Goal: Transaction & Acquisition: Book appointment/travel/reservation

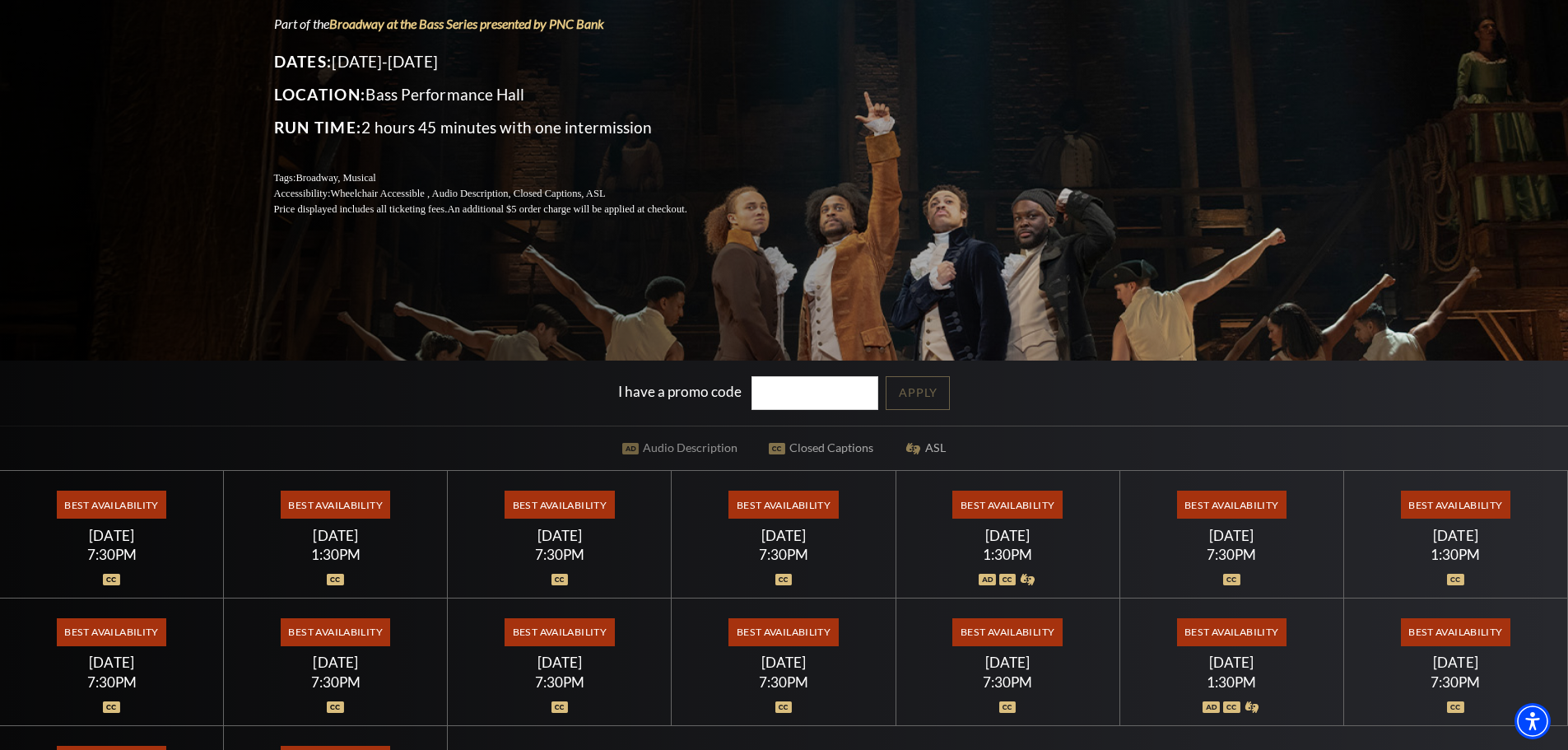
scroll to position [329, 0]
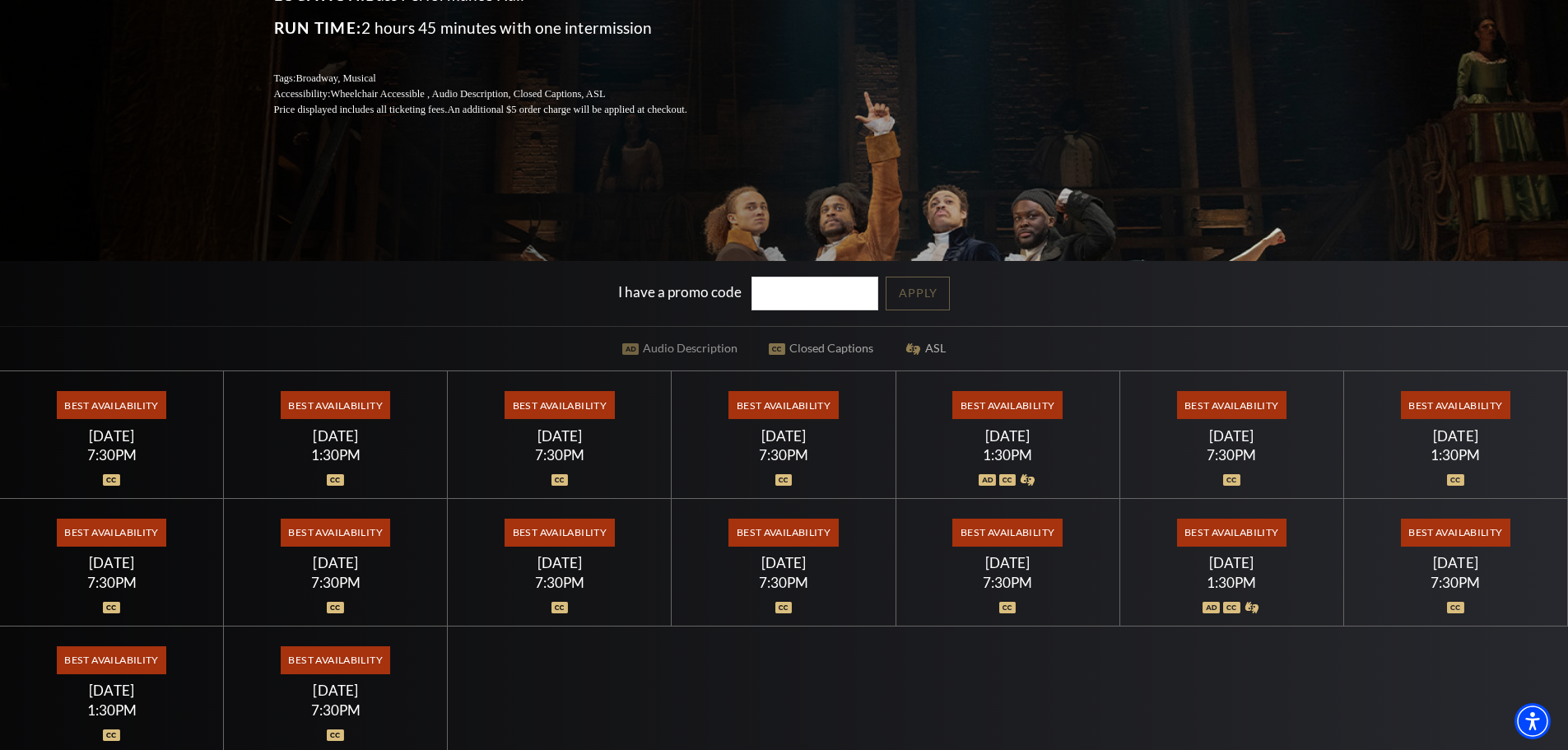
click at [1006, 398] on span "Best Availability" at bounding box center [1008, 405] width 110 height 28
click at [950, 372] on div "Best Availability Saturday July 18 1:30PM" at bounding box center [1008, 435] width 224 height 128
click at [1013, 405] on span "Best Availability" at bounding box center [1008, 405] width 110 height 28
click at [968, 439] on div "Saturday July 18" at bounding box center [1008, 435] width 184 height 17
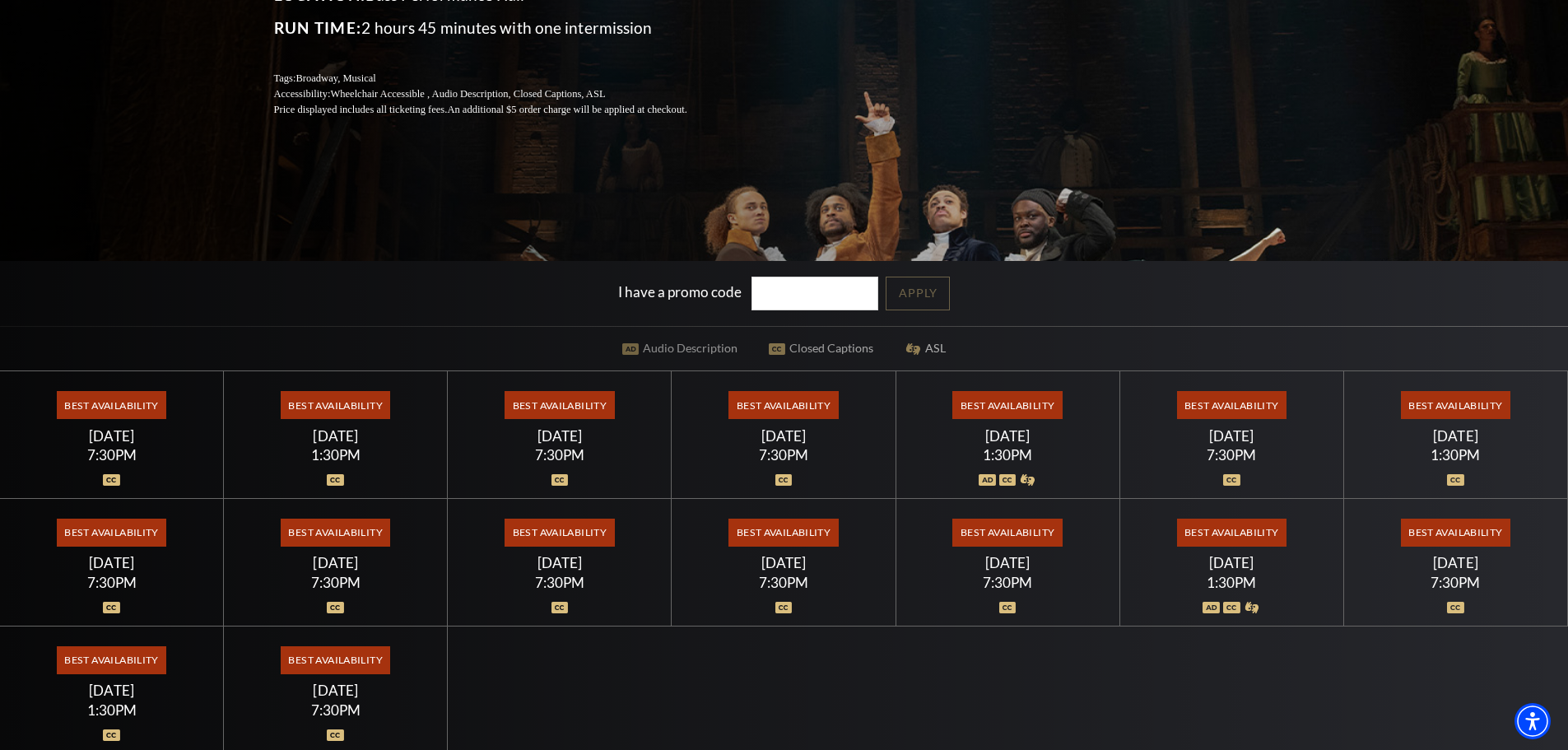
click at [316, 419] on span "Best Availability" at bounding box center [336, 405] width 110 height 28
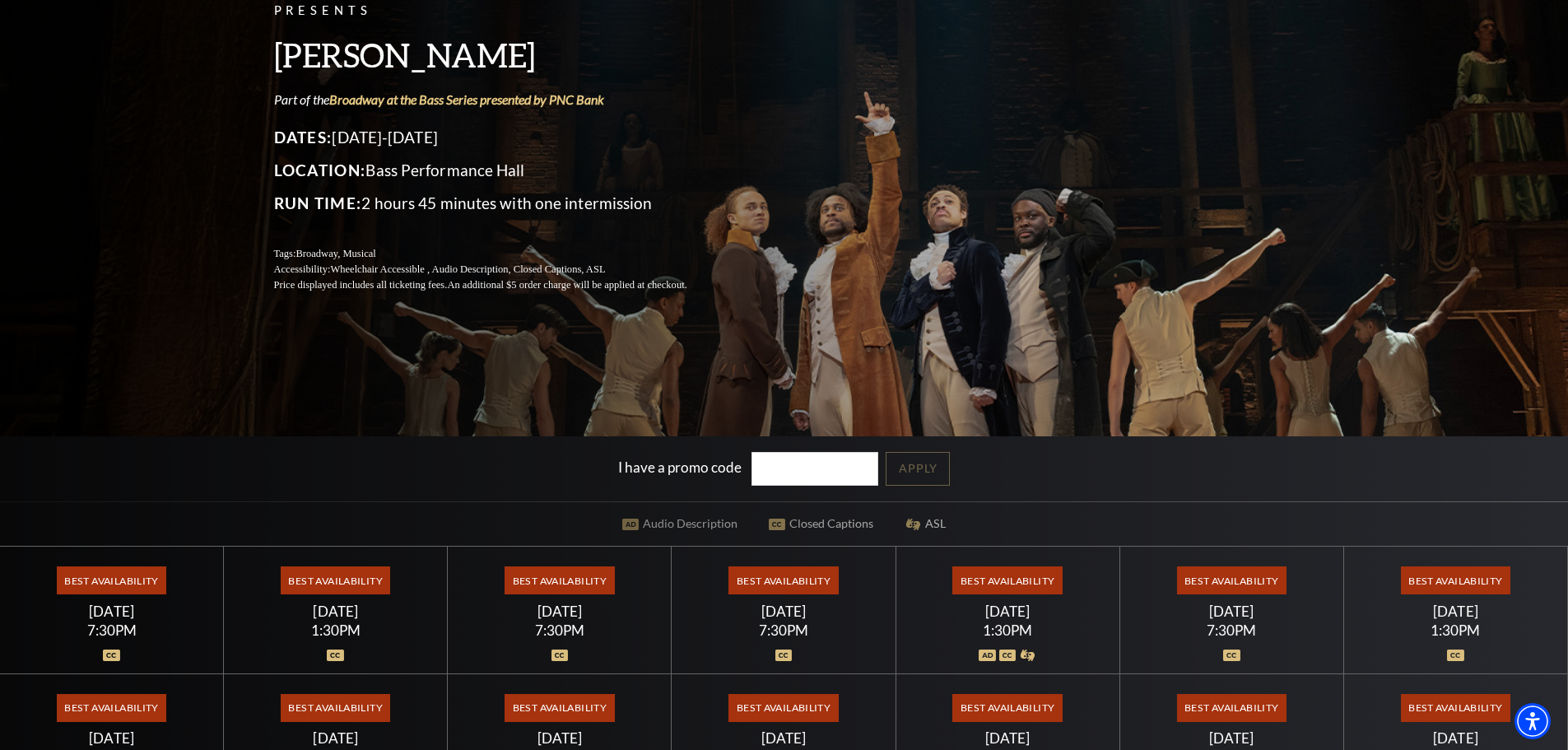
scroll to position [0, 0]
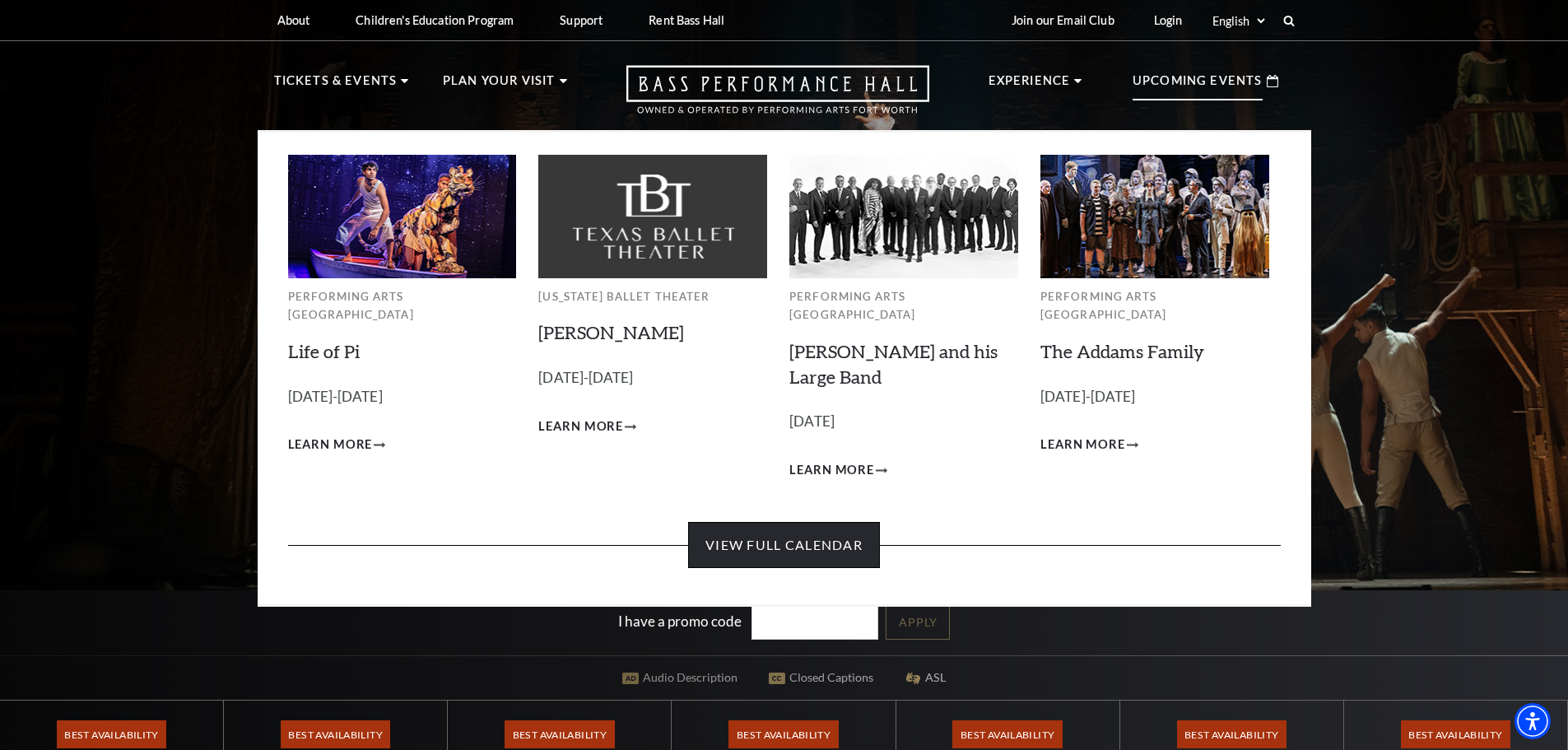
click at [804, 528] on link "View Full Calendar" at bounding box center [784, 545] width 192 height 47
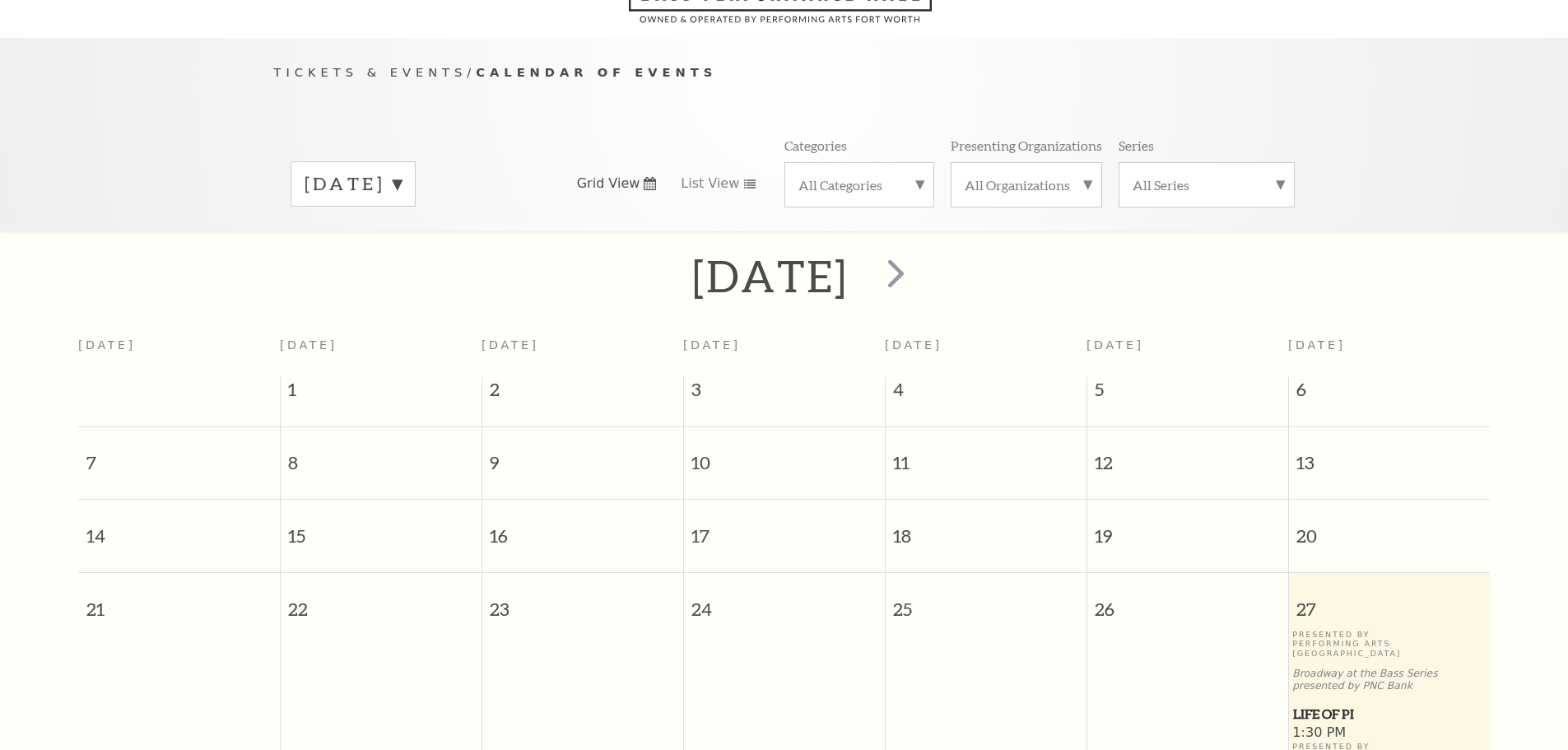
scroll to position [145, 0]
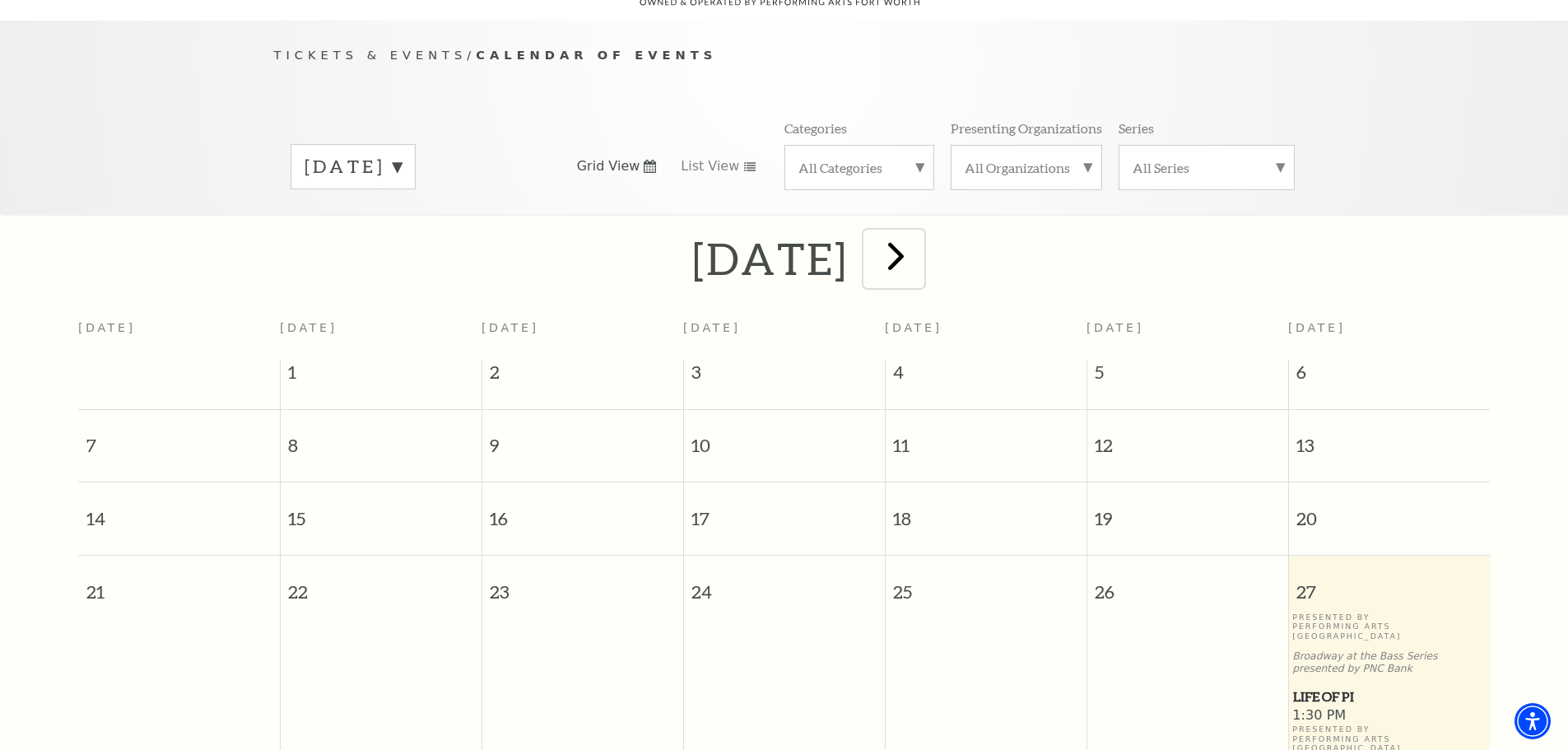
click at [920, 233] on span "next" at bounding box center [896, 256] width 47 height 47
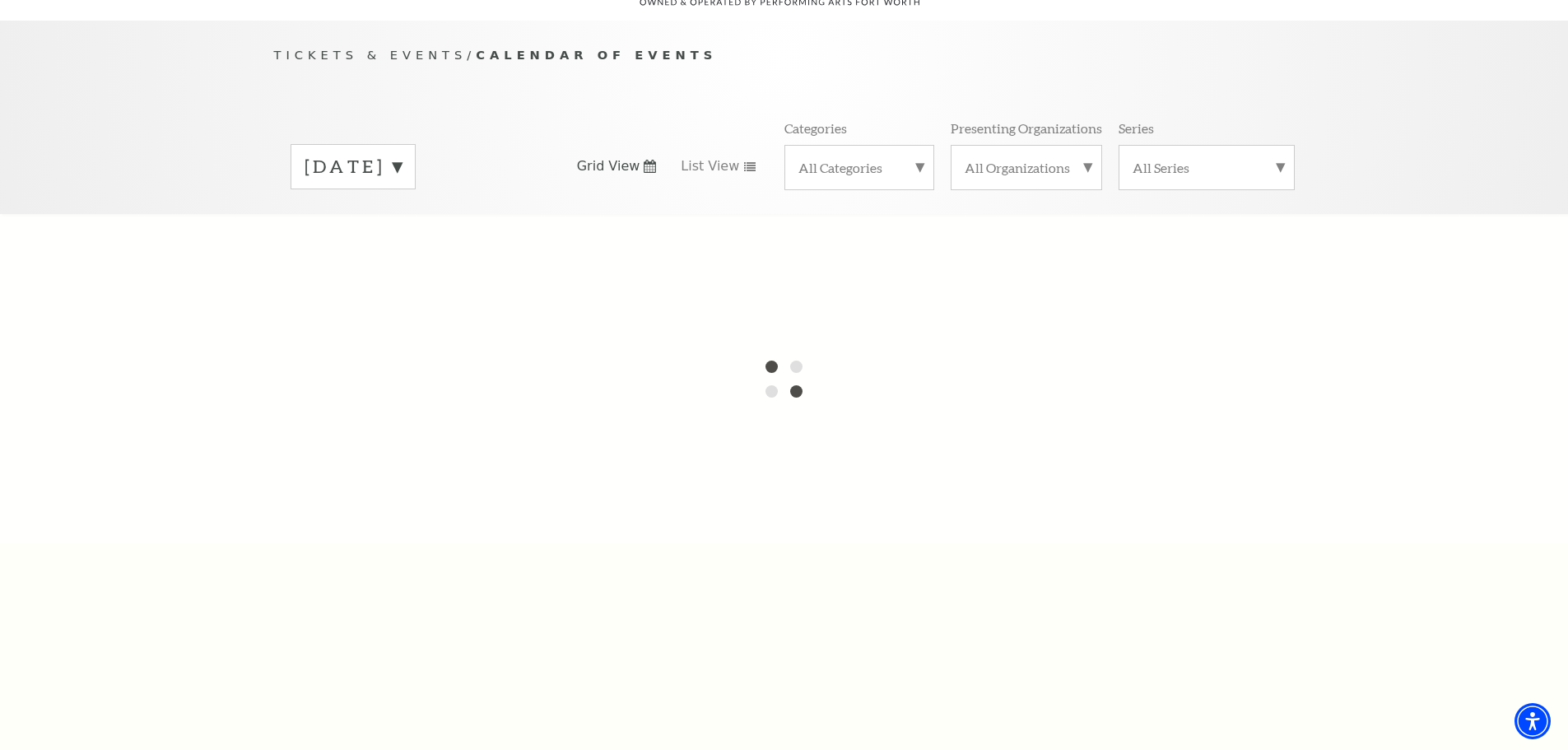
click at [402, 154] on label "[DATE]" at bounding box center [352, 167] width 97 height 25
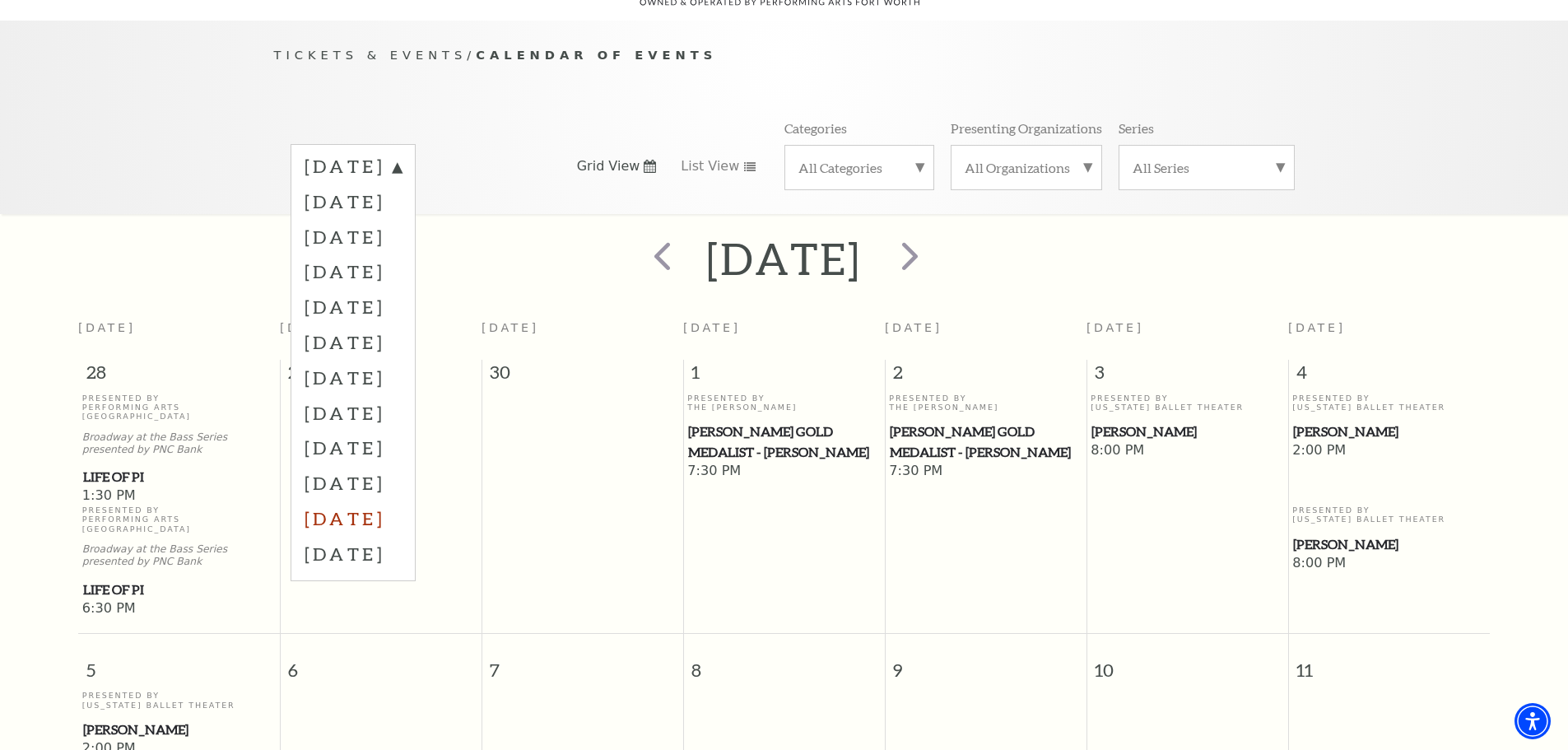
click at [402, 501] on label "[DATE]" at bounding box center [352, 518] width 97 height 36
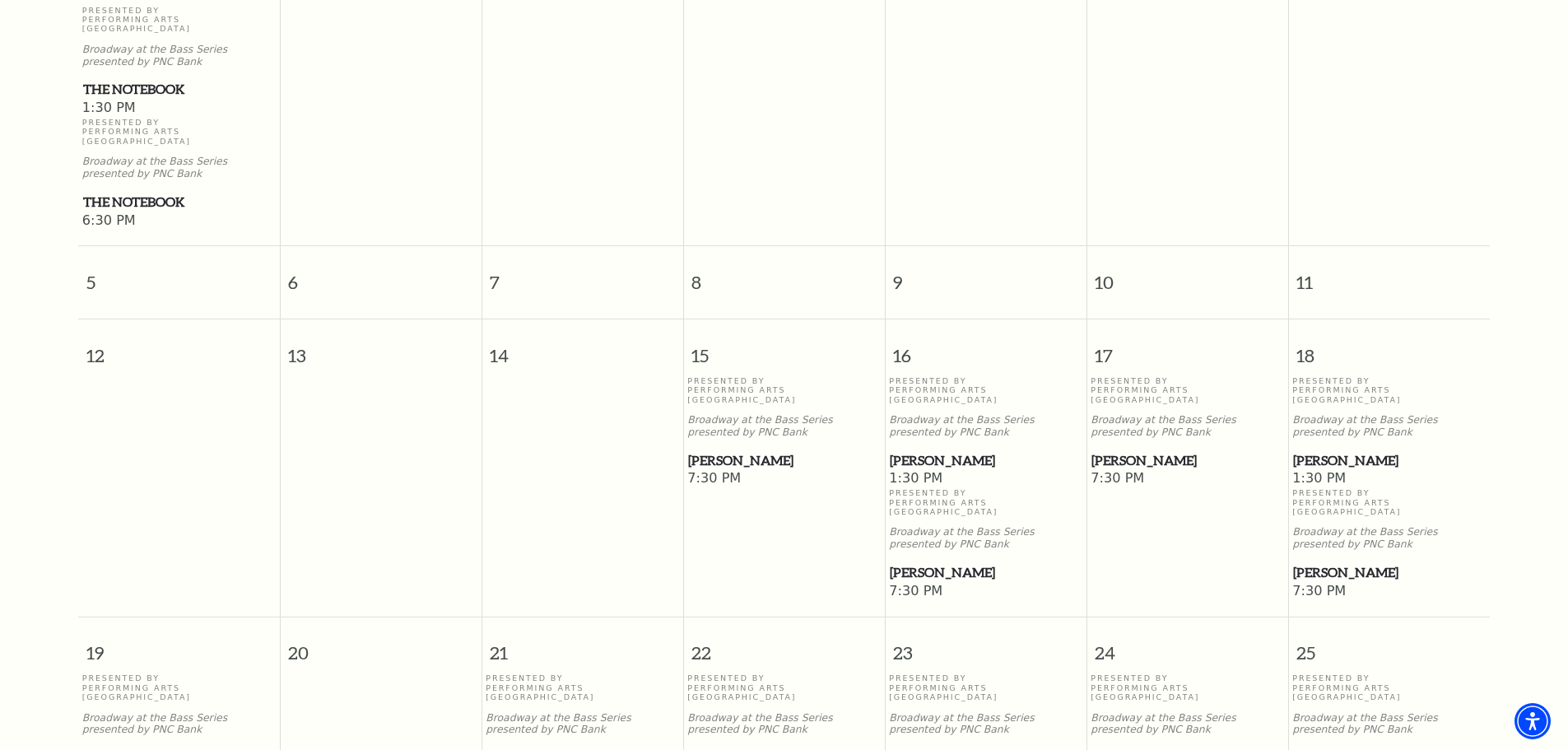
scroll to position [804, 0]
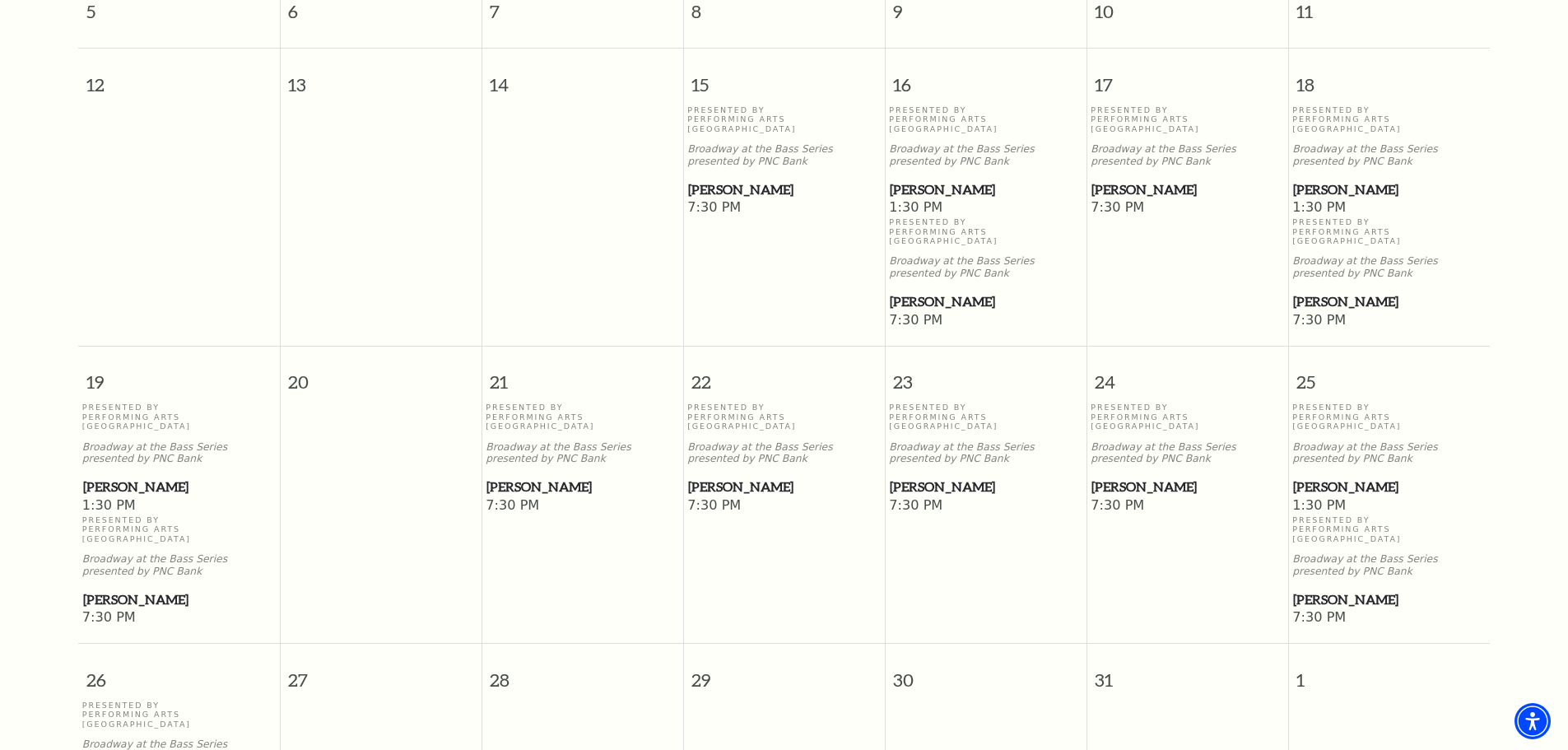
click at [1330, 179] on span "[PERSON_NAME]" at bounding box center [1389, 189] width 192 height 20
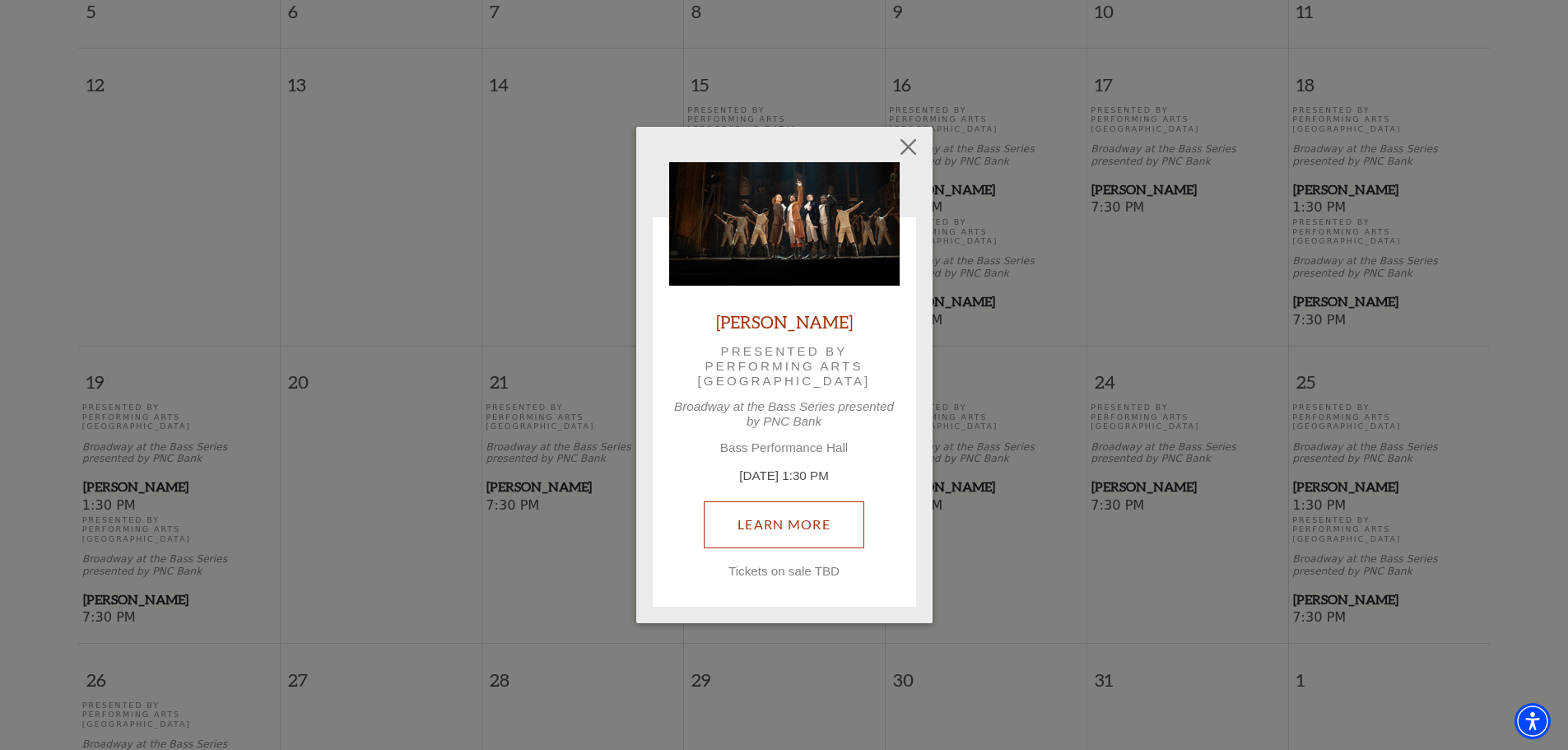
click at [829, 515] on link "Learn More" at bounding box center [784, 524] width 161 height 47
